Goal: Check status: Check status

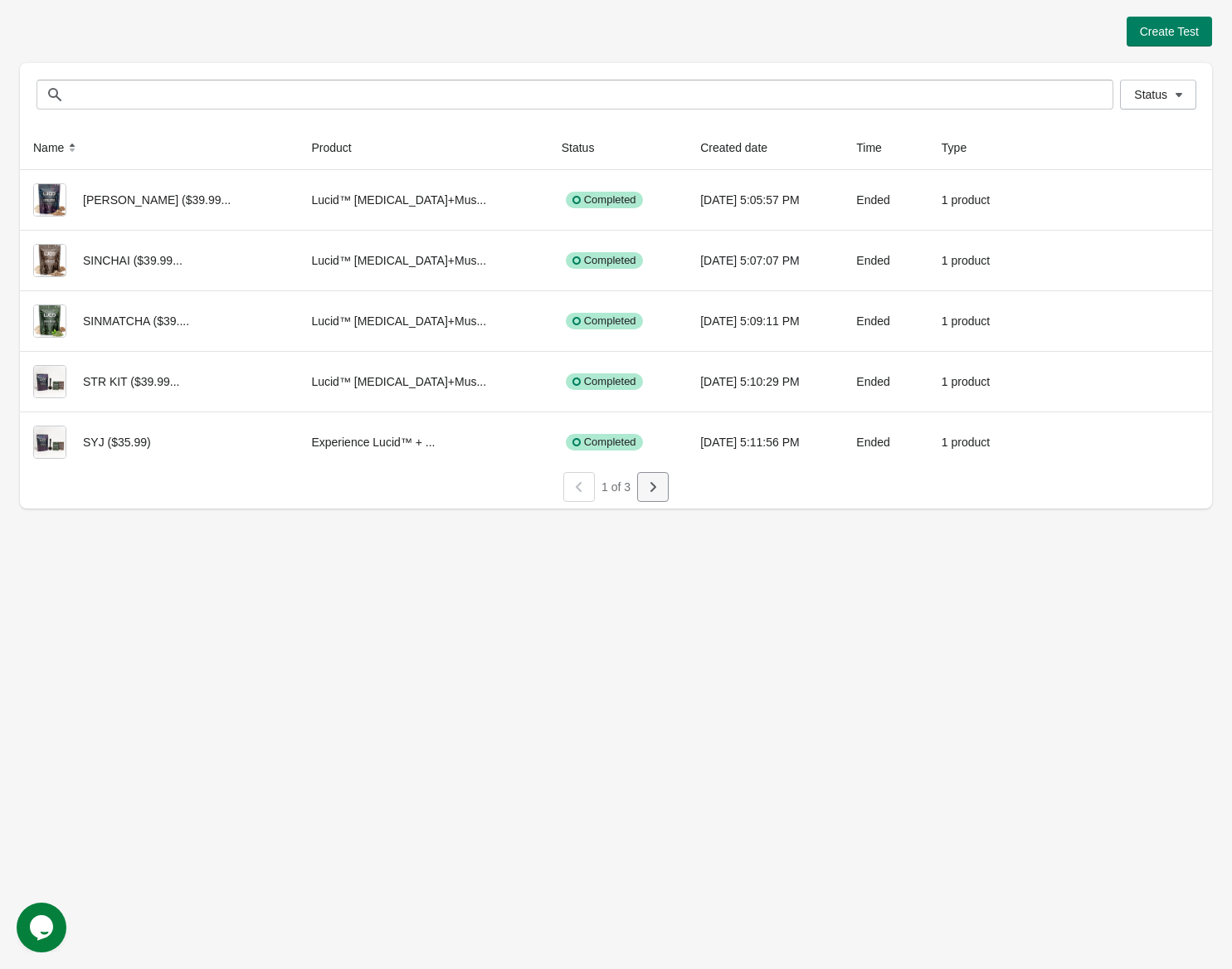
click at [654, 485] on icon "button" at bounding box center [653, 487] width 6 height 10
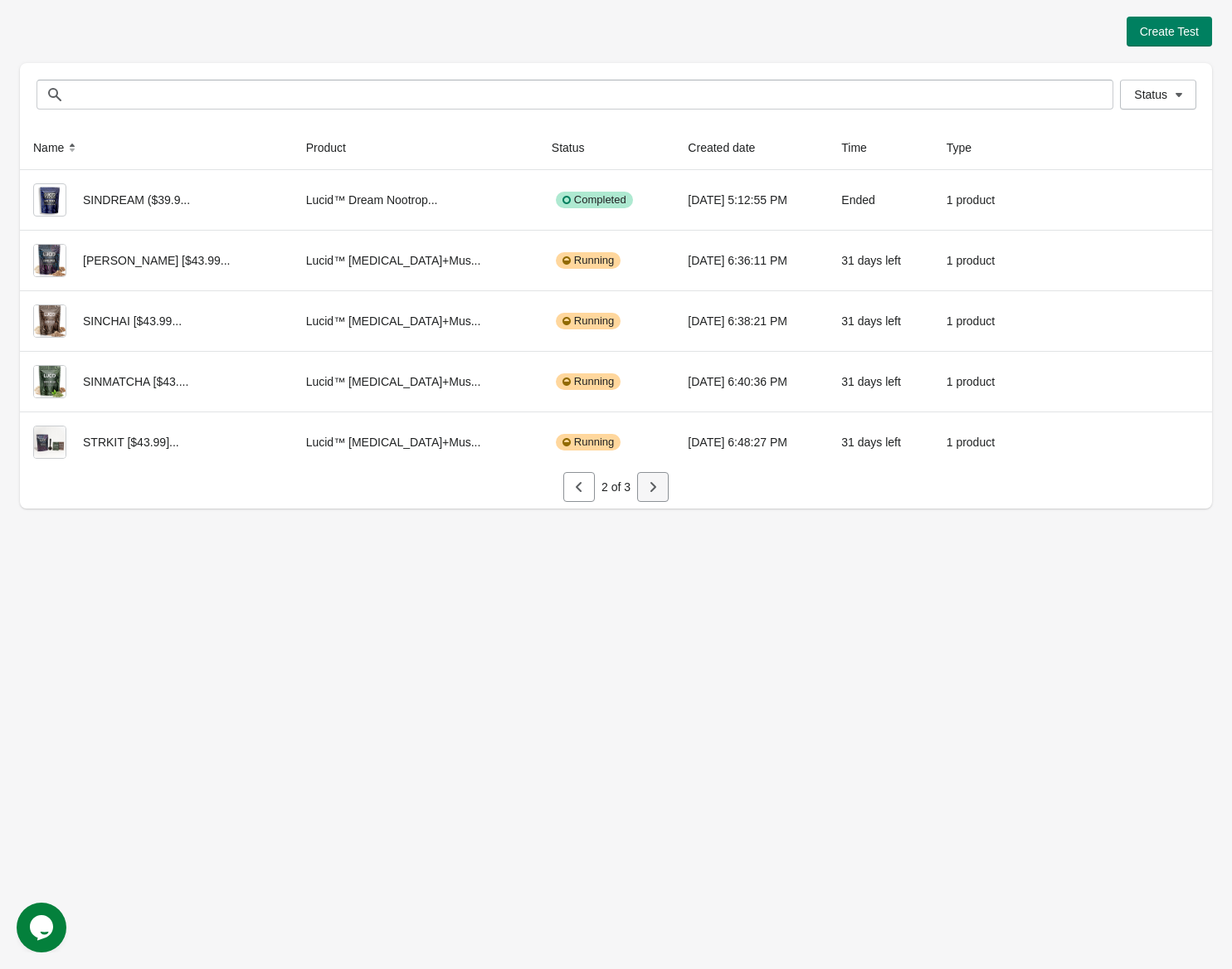
click at [660, 481] on icon "button" at bounding box center [653, 487] width 17 height 17
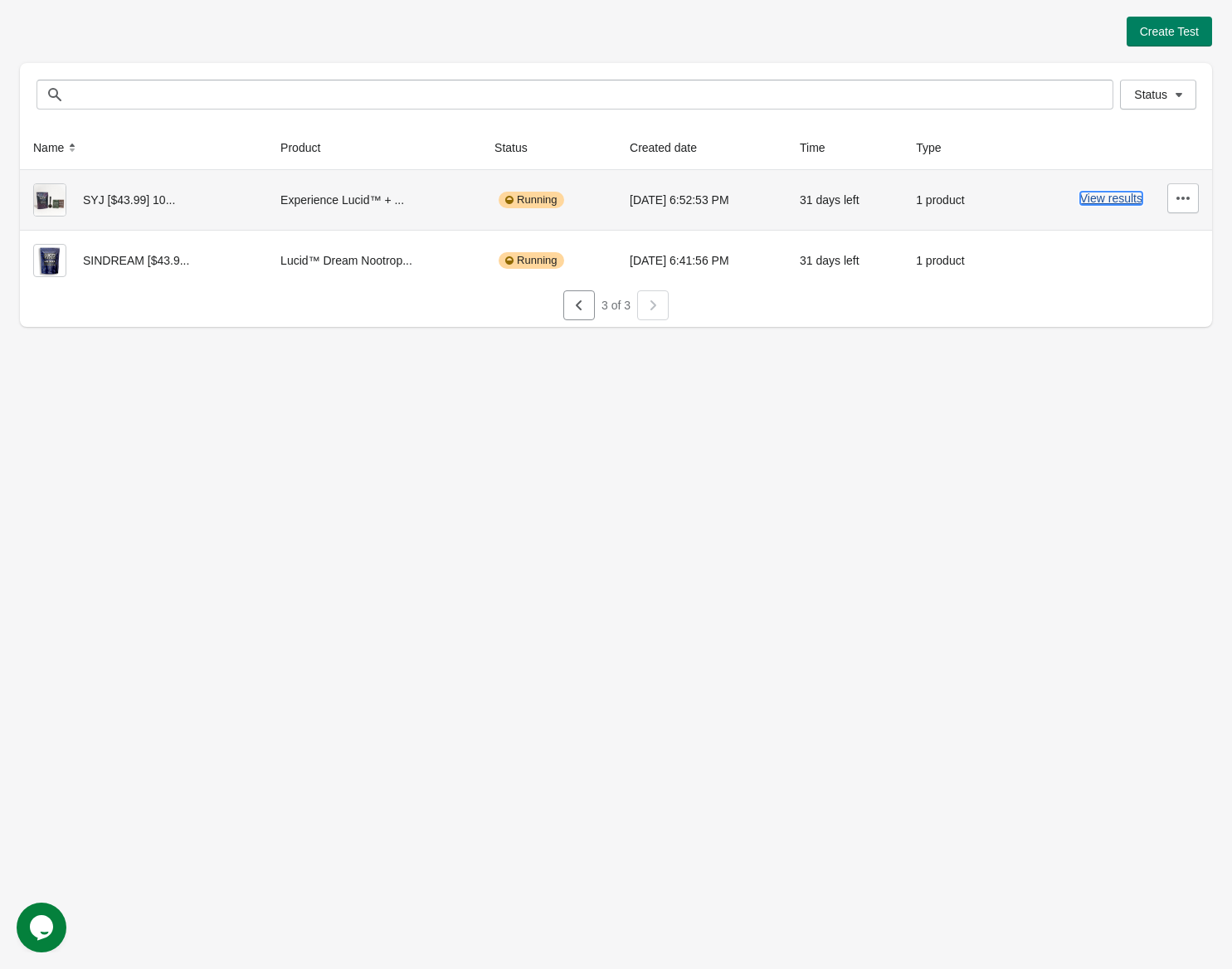
click at [1111, 195] on button "View results" at bounding box center [1111, 198] width 63 height 13
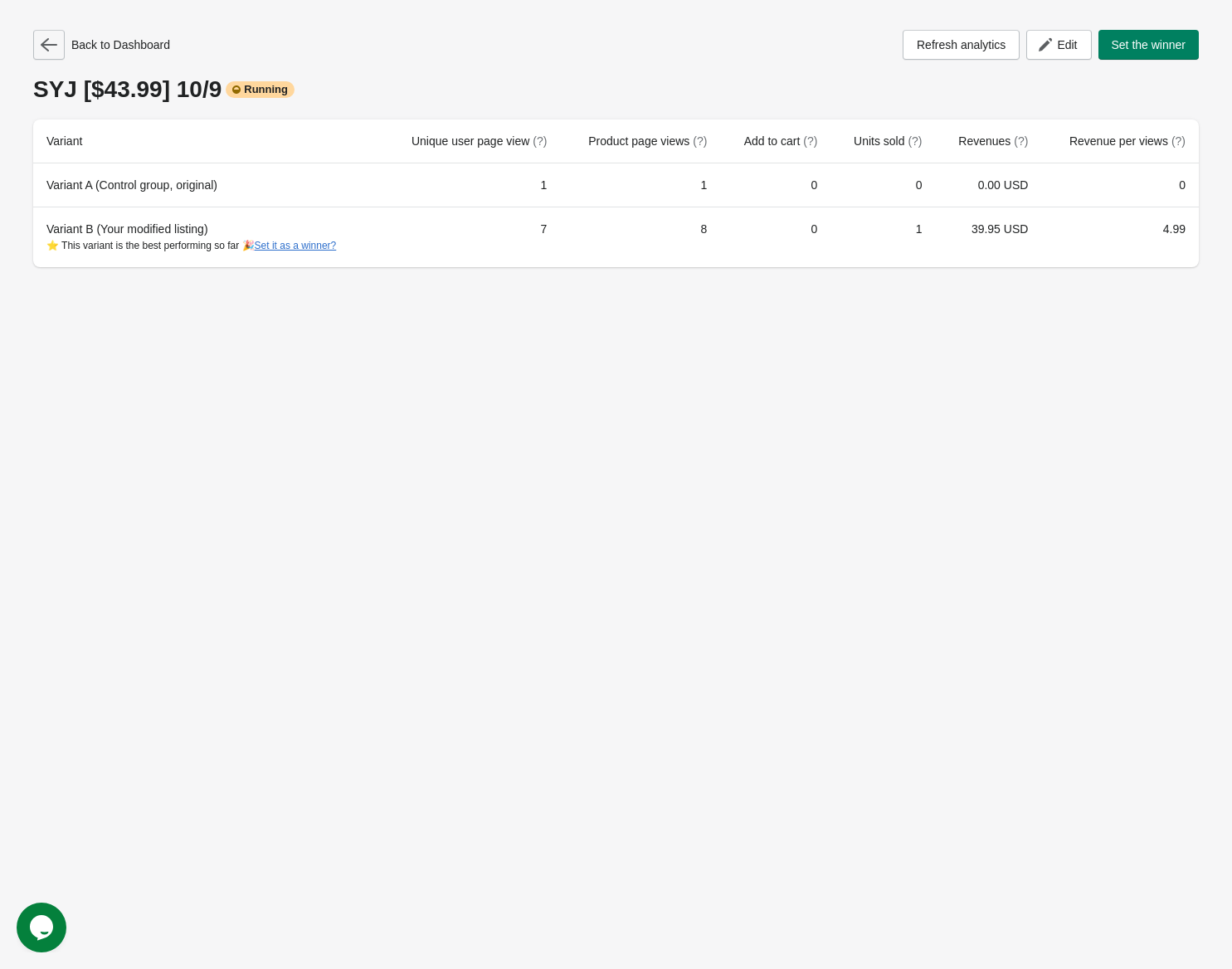
click at [56, 50] on icon "button" at bounding box center [49, 45] width 17 height 17
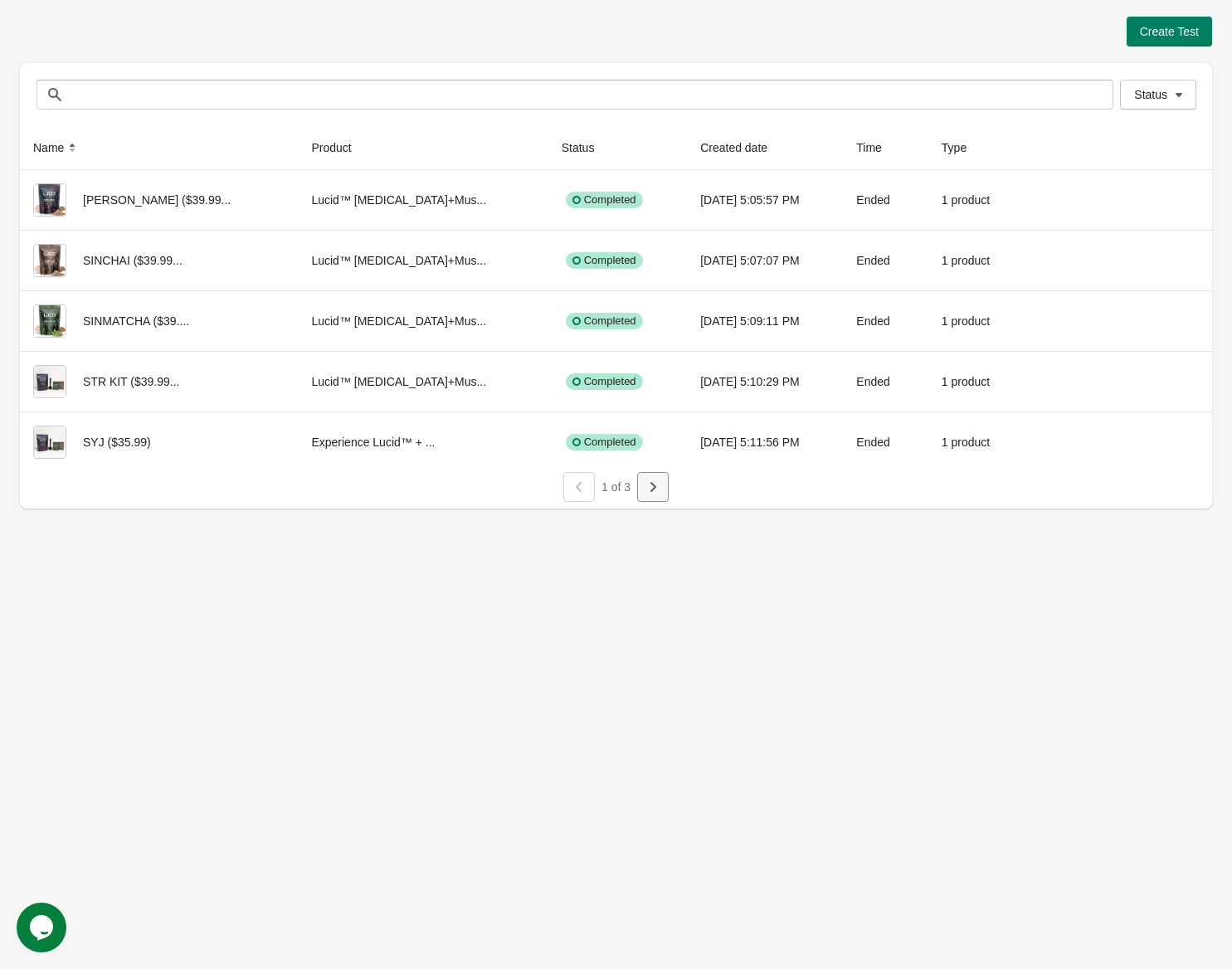
click at [644, 495] on button "button" at bounding box center [652, 486] width 31 height 29
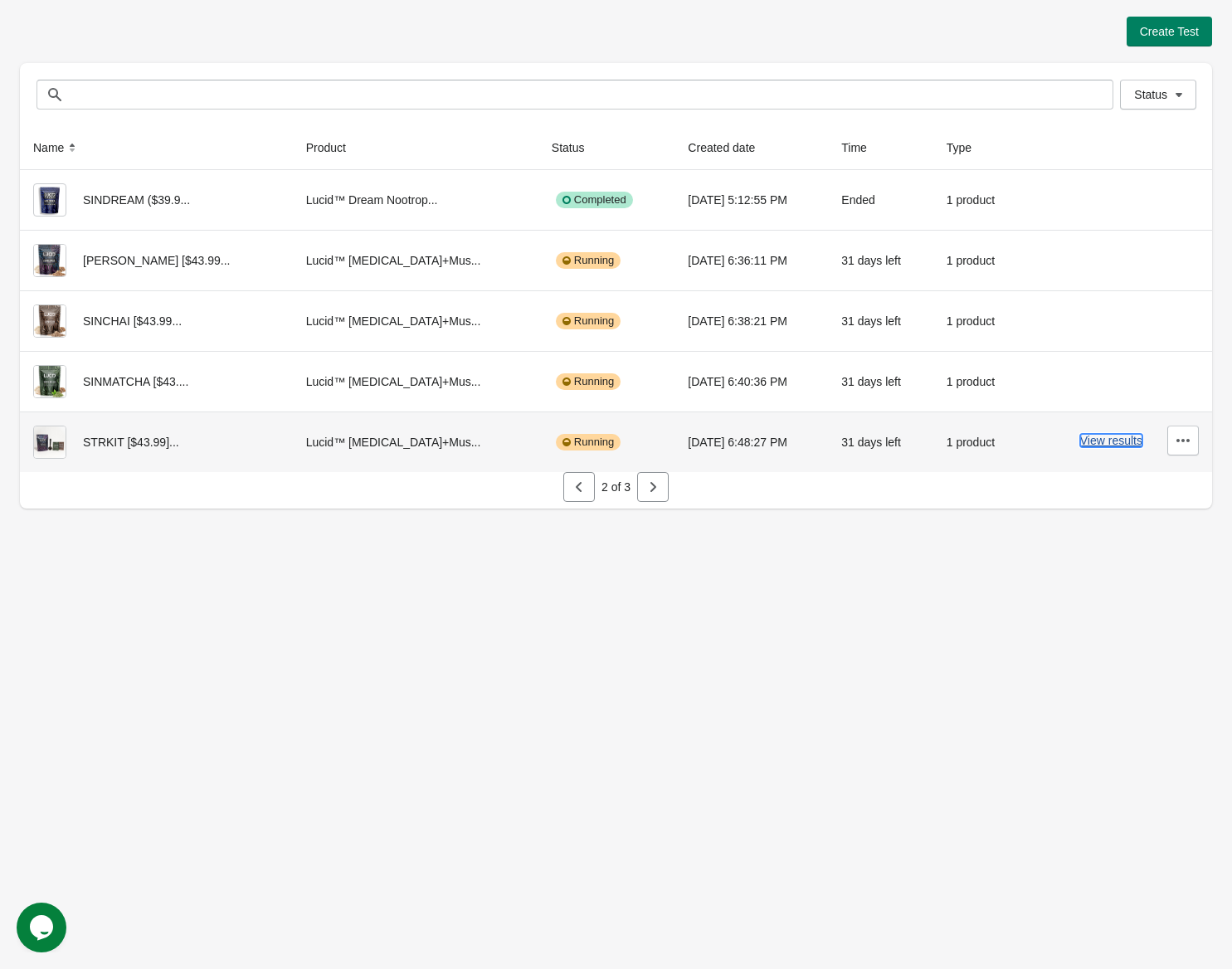
click at [1111, 444] on button "View results" at bounding box center [1111, 440] width 63 height 13
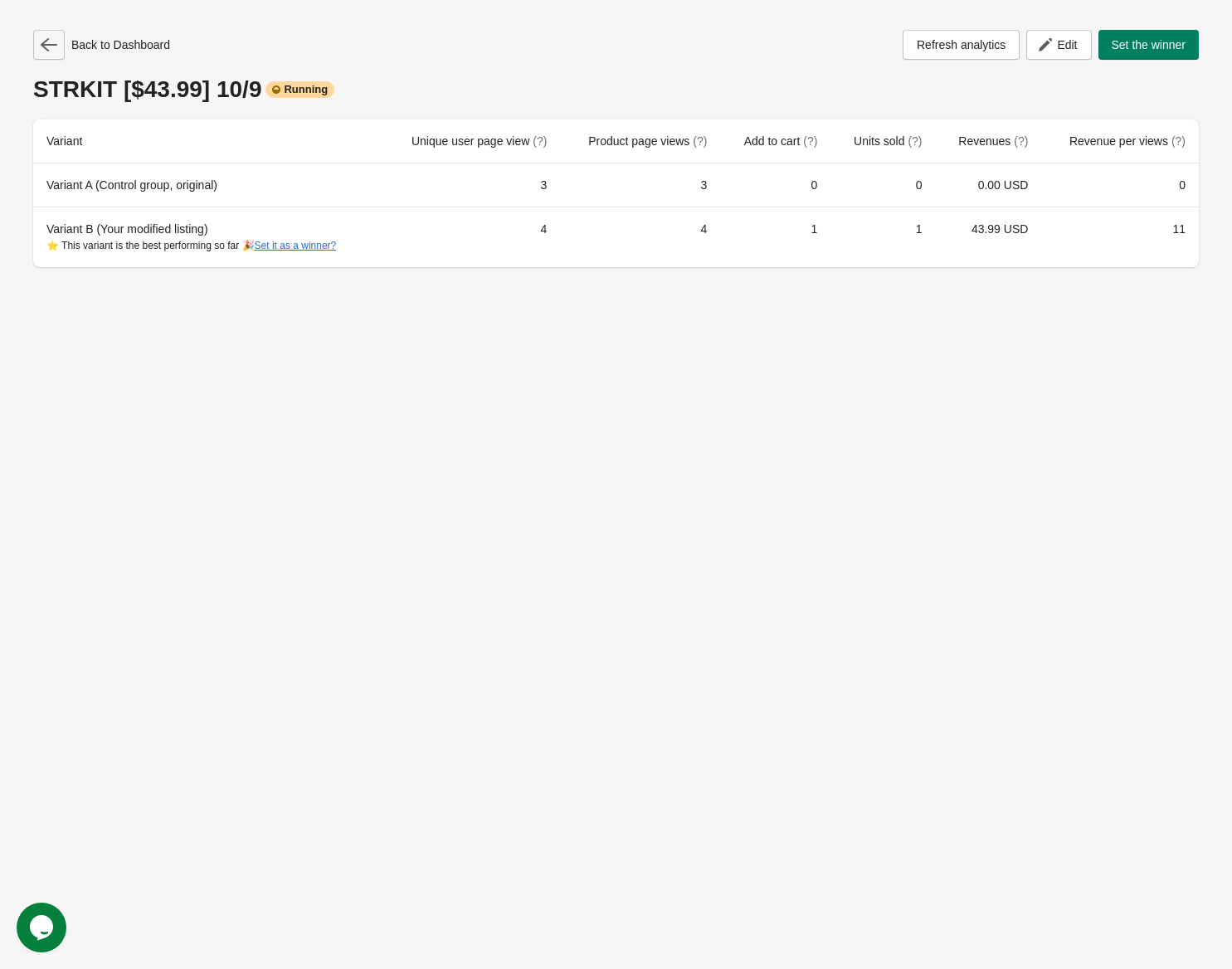
click at [50, 46] on icon "button" at bounding box center [49, 45] width 17 height 17
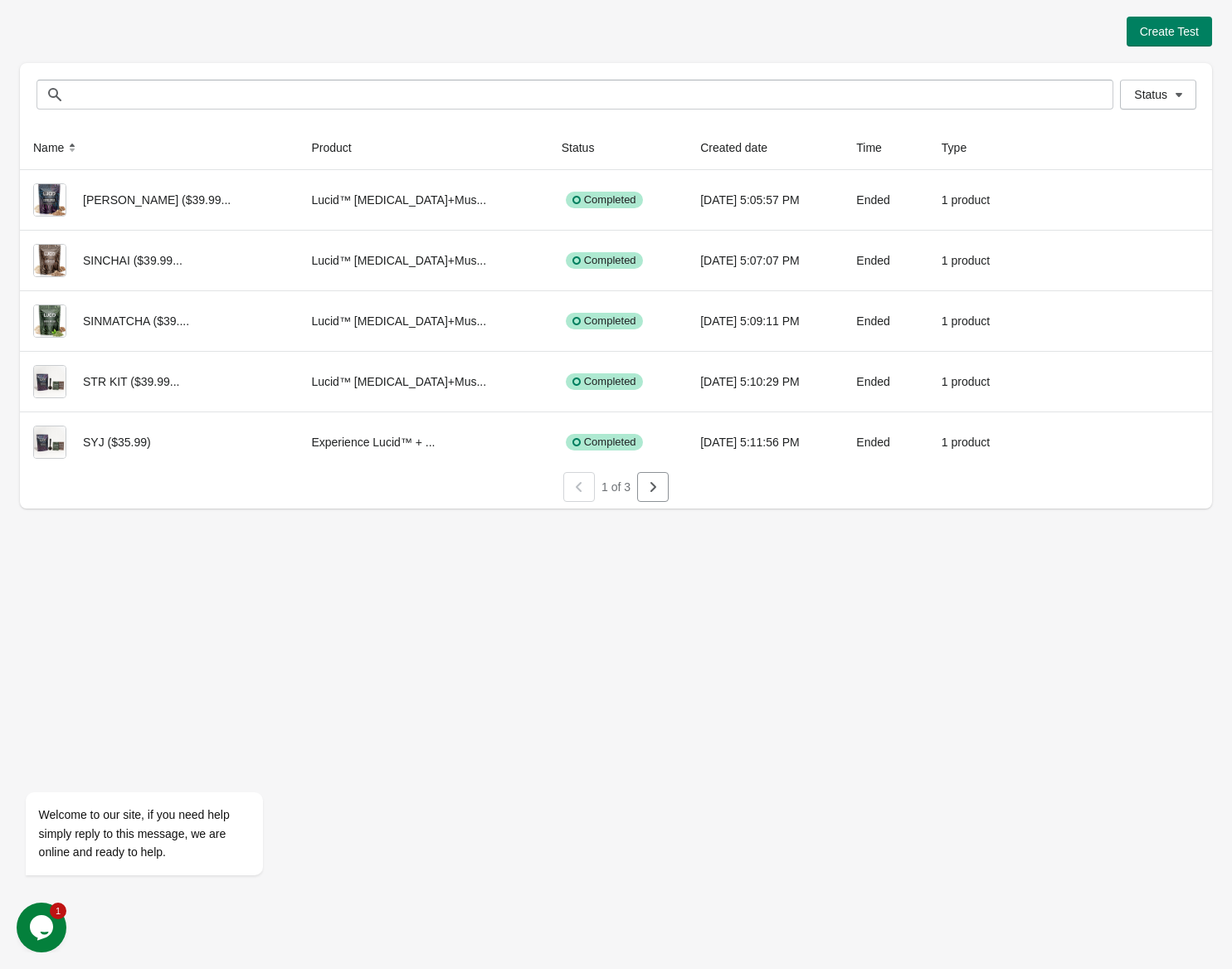
click at [653, 483] on icon "button" at bounding box center [653, 487] width 6 height 10
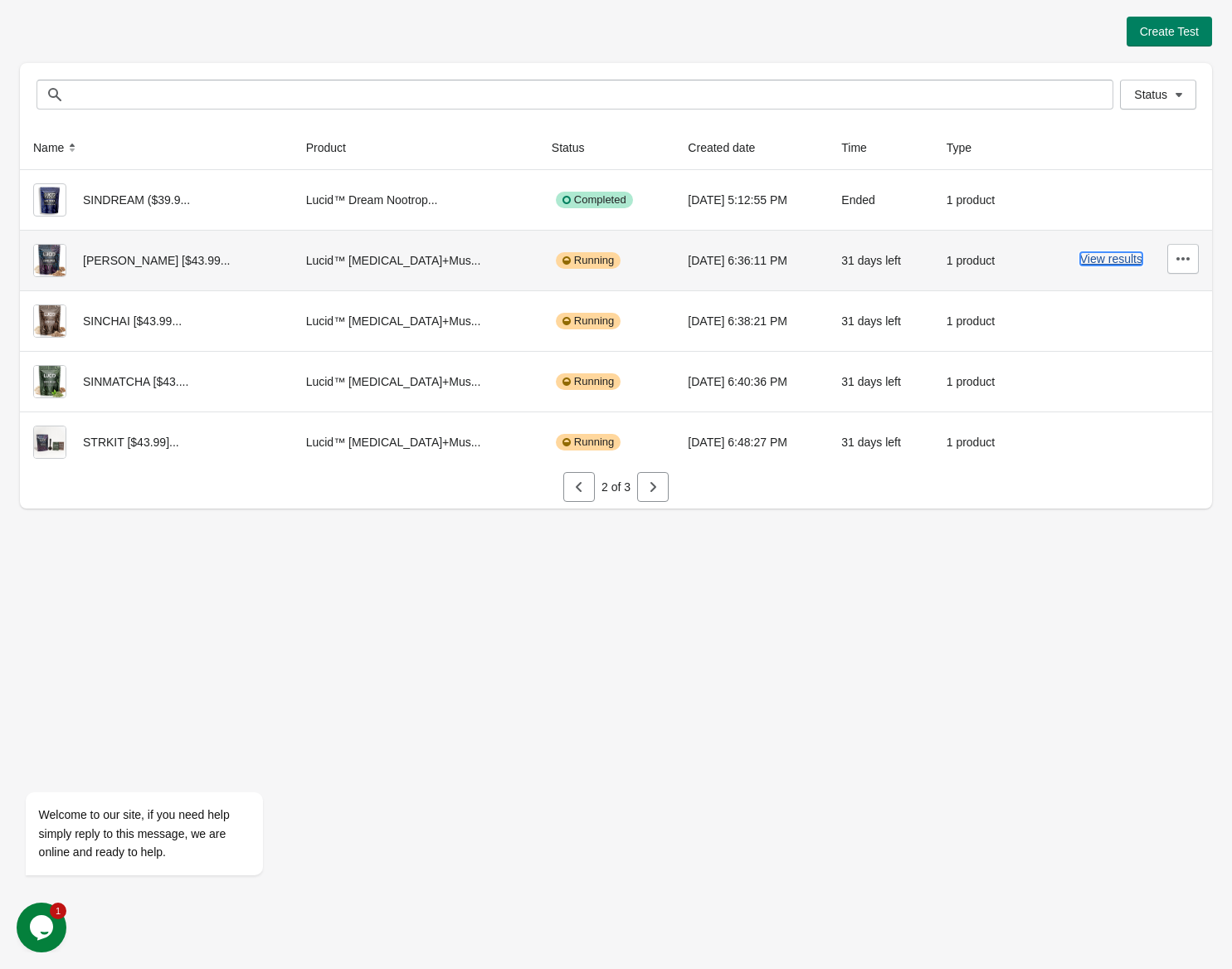
click at [1121, 257] on button "View results" at bounding box center [1111, 258] width 63 height 13
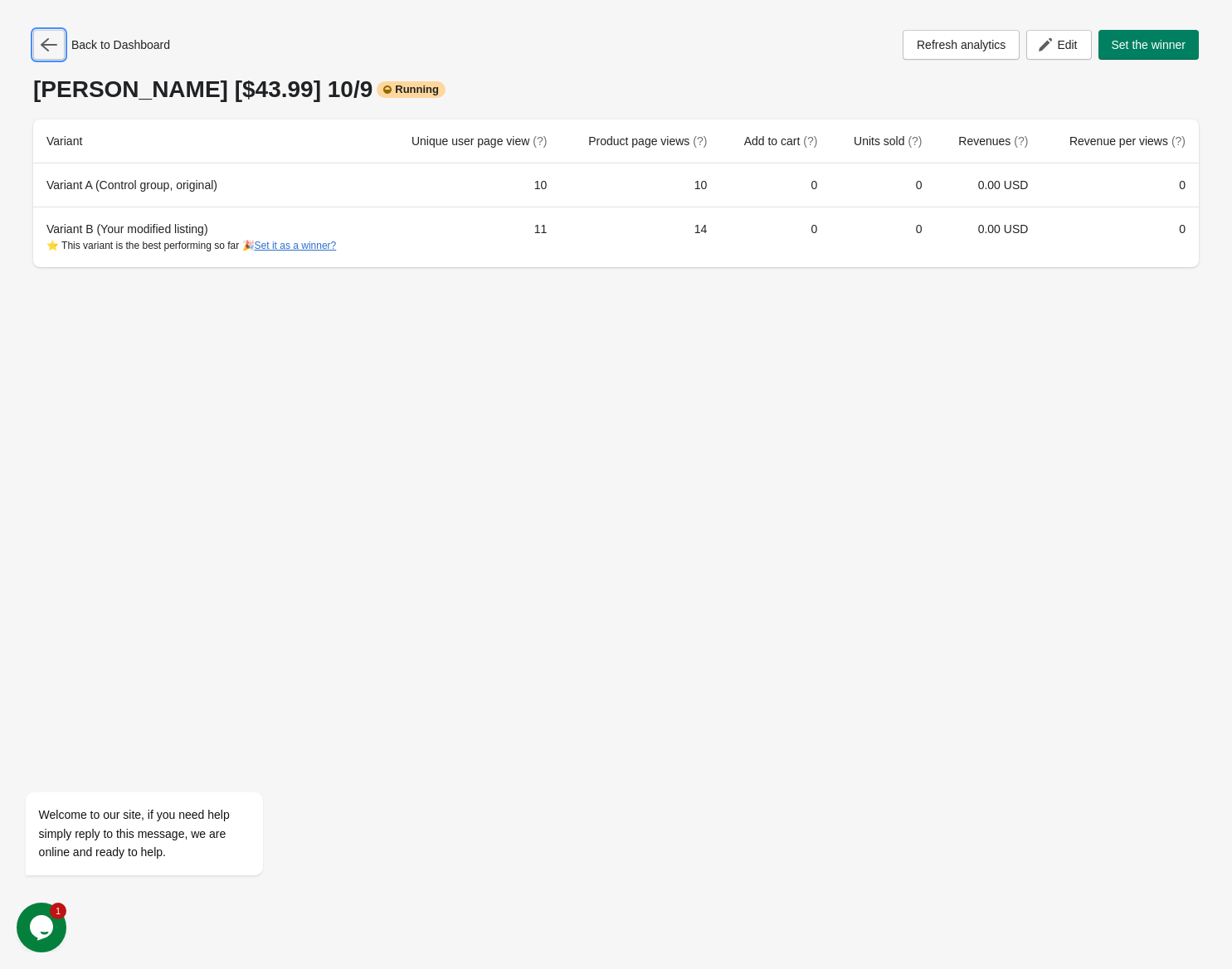
click at [56, 50] on icon "button" at bounding box center [49, 45] width 17 height 17
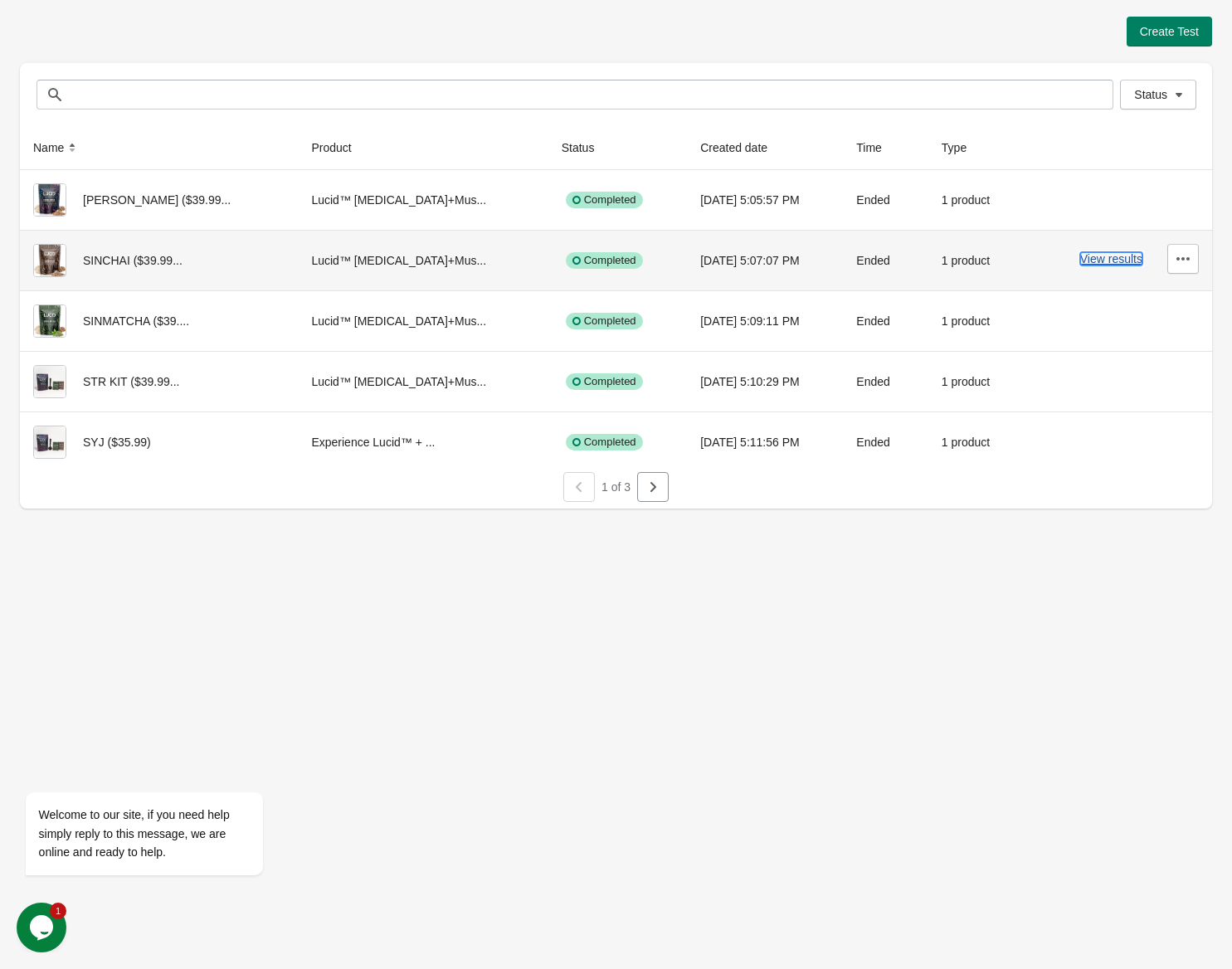
click at [1091, 257] on button "View results" at bounding box center [1111, 258] width 63 height 13
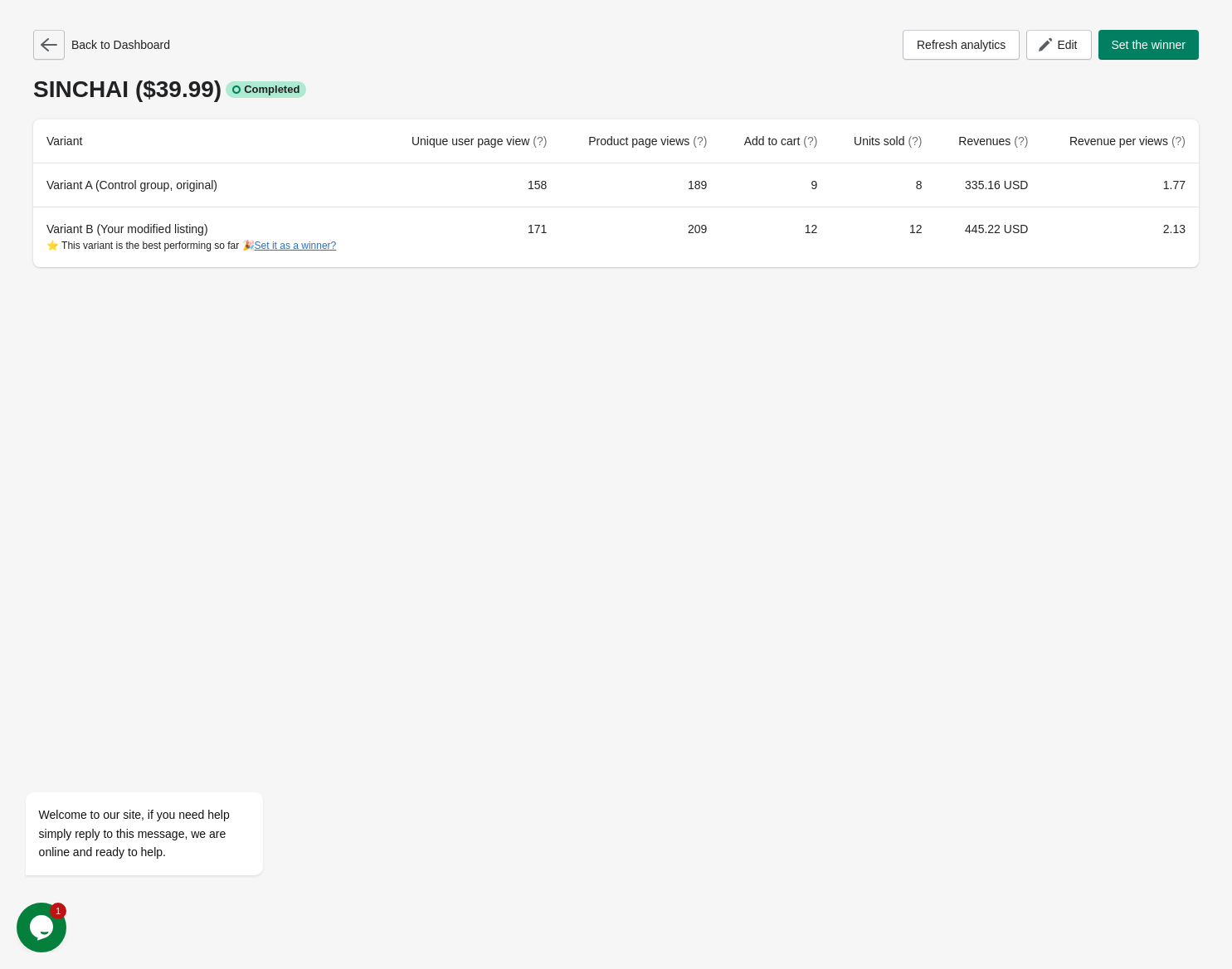
click at [47, 45] on icon "button" at bounding box center [49, 45] width 17 height 13
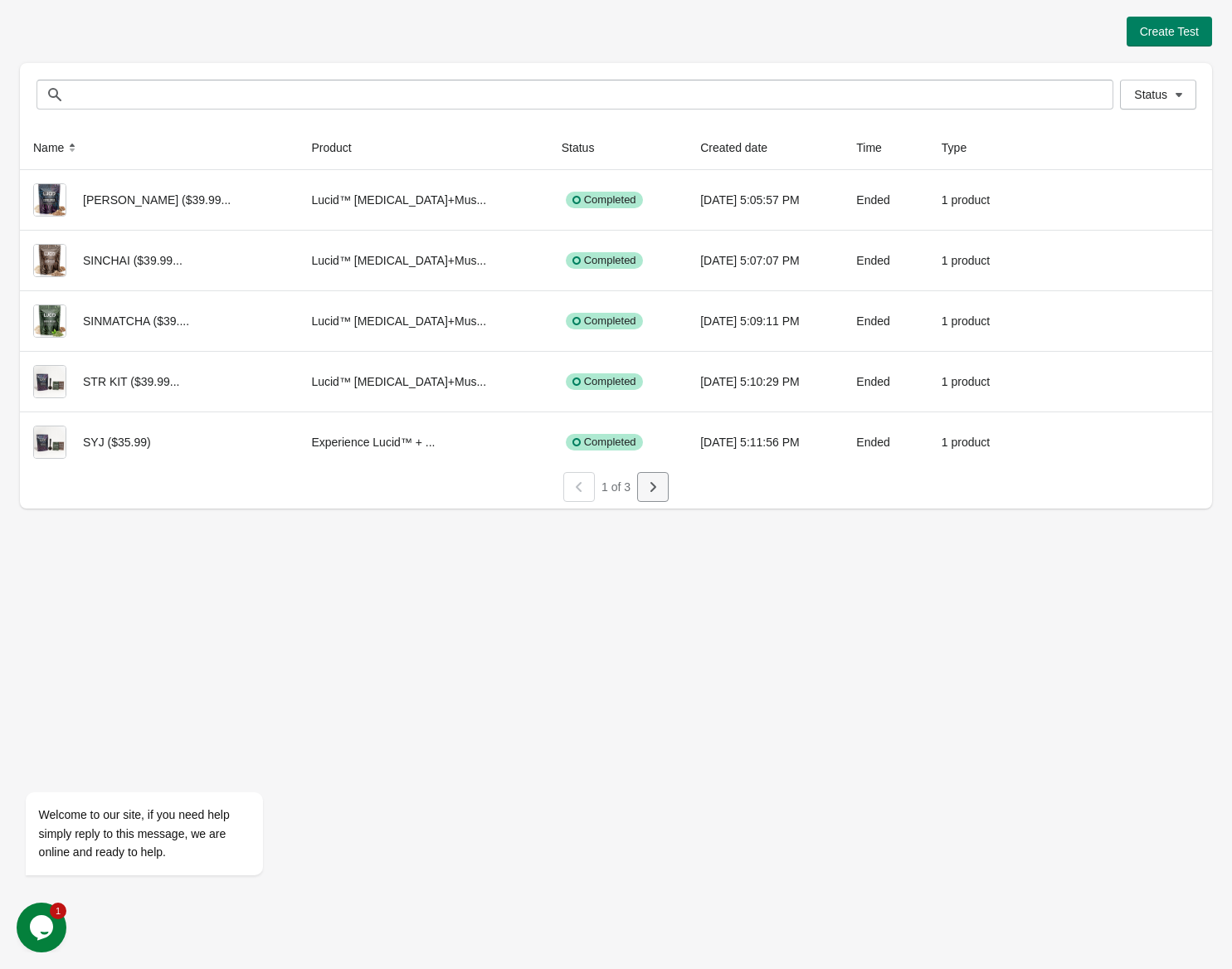
click at [649, 492] on icon "button" at bounding box center [653, 487] width 17 height 17
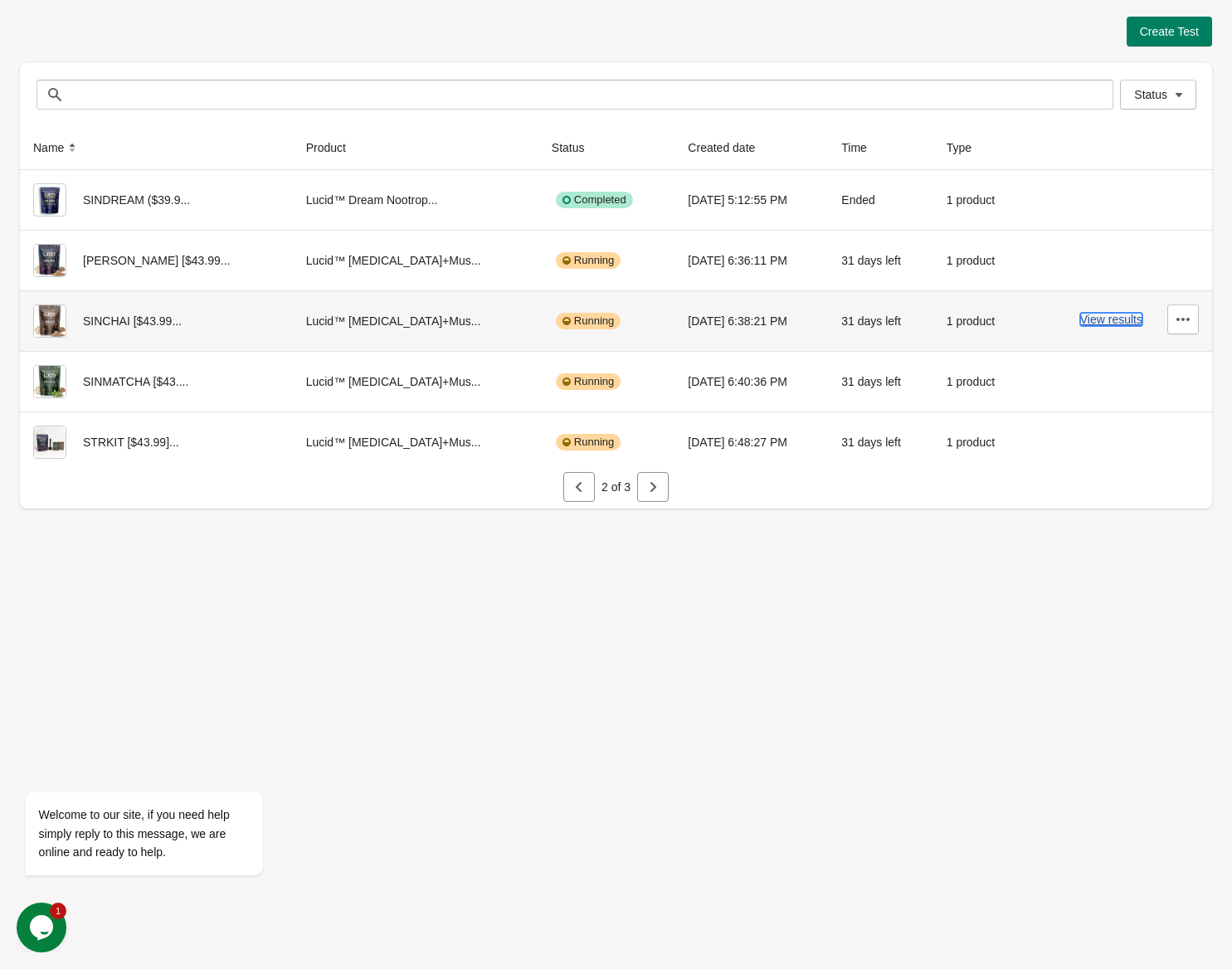
click at [1111, 322] on button "View results" at bounding box center [1111, 319] width 63 height 13
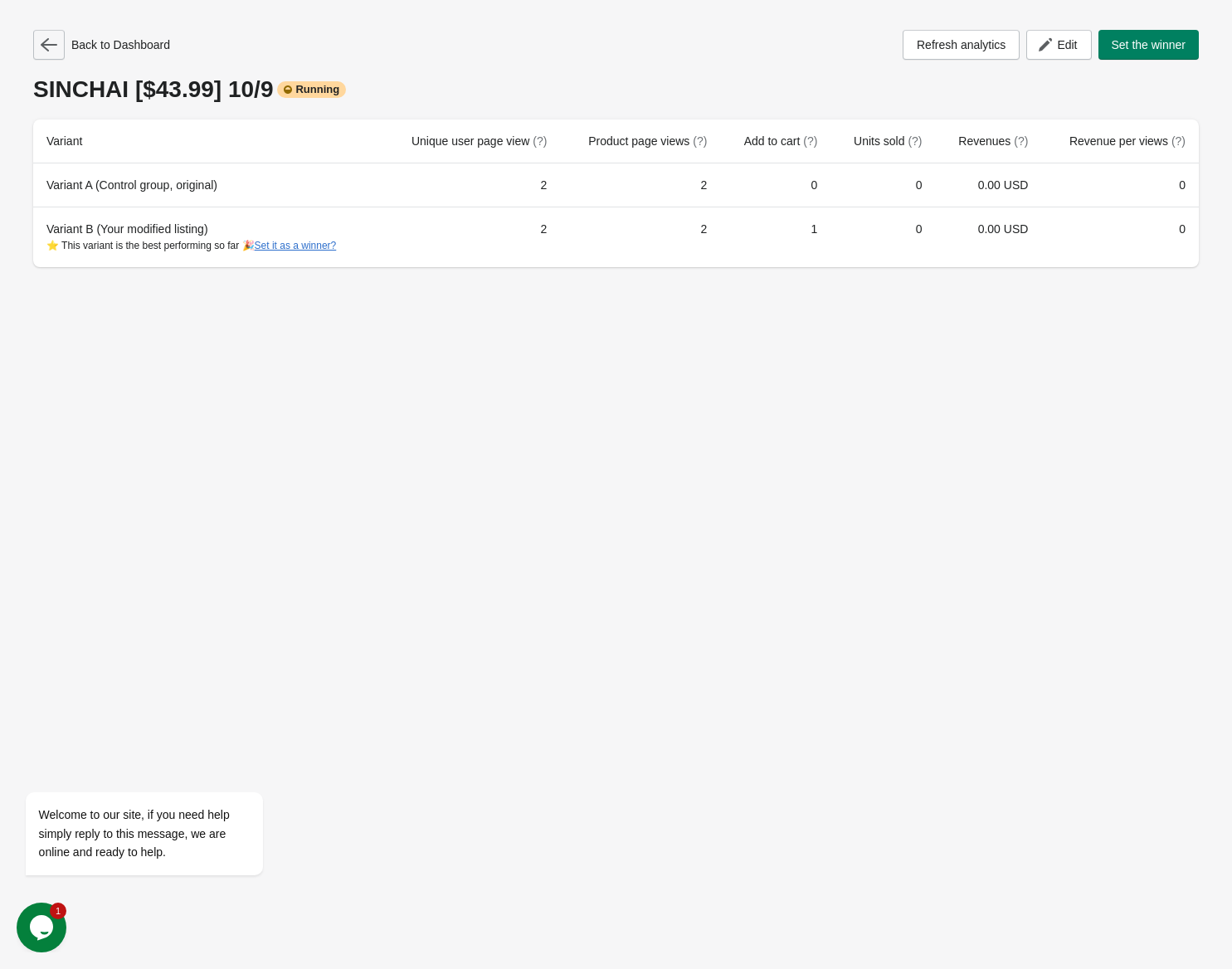
click at [41, 38] on icon "button" at bounding box center [49, 45] width 17 height 17
